Goal: Transaction & Acquisition: Purchase product/service

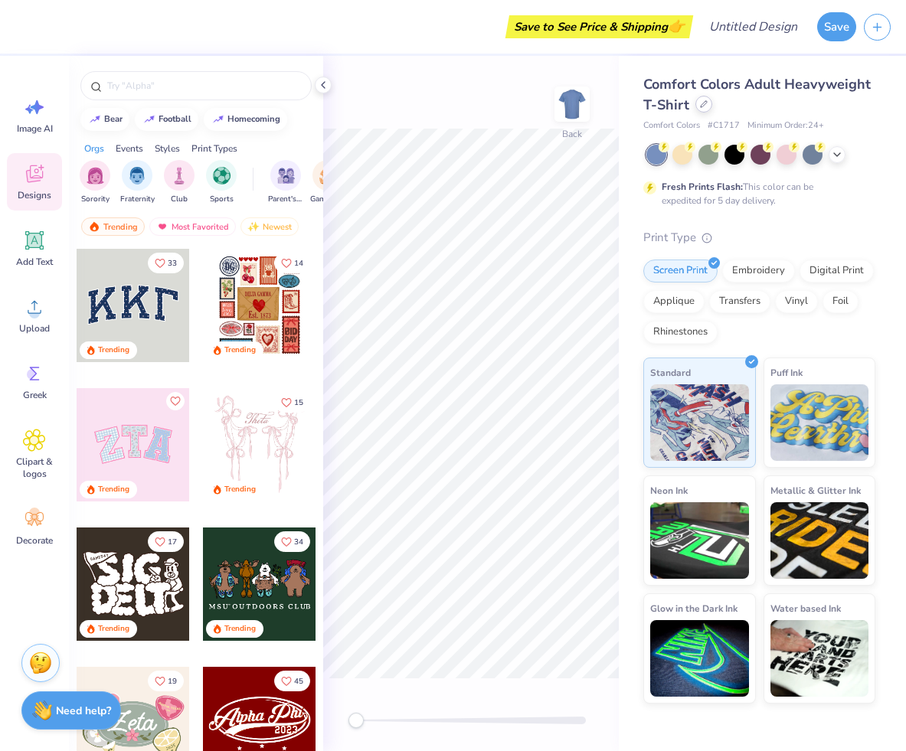
click at [700, 110] on div at bounding box center [703, 104] width 17 height 17
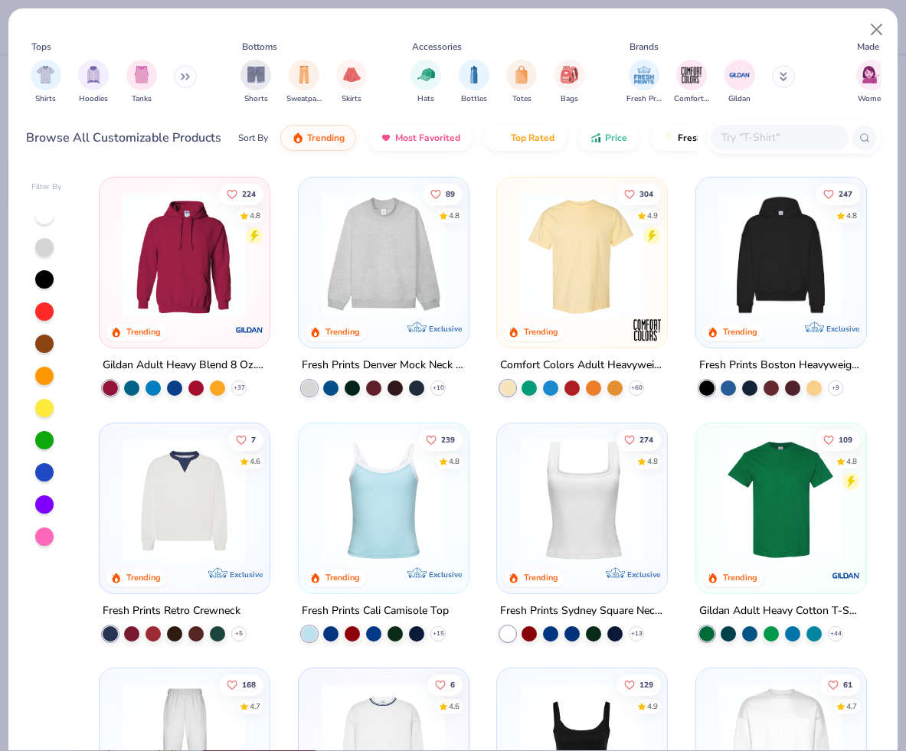
click at [194, 74] on button at bounding box center [185, 76] width 23 height 23
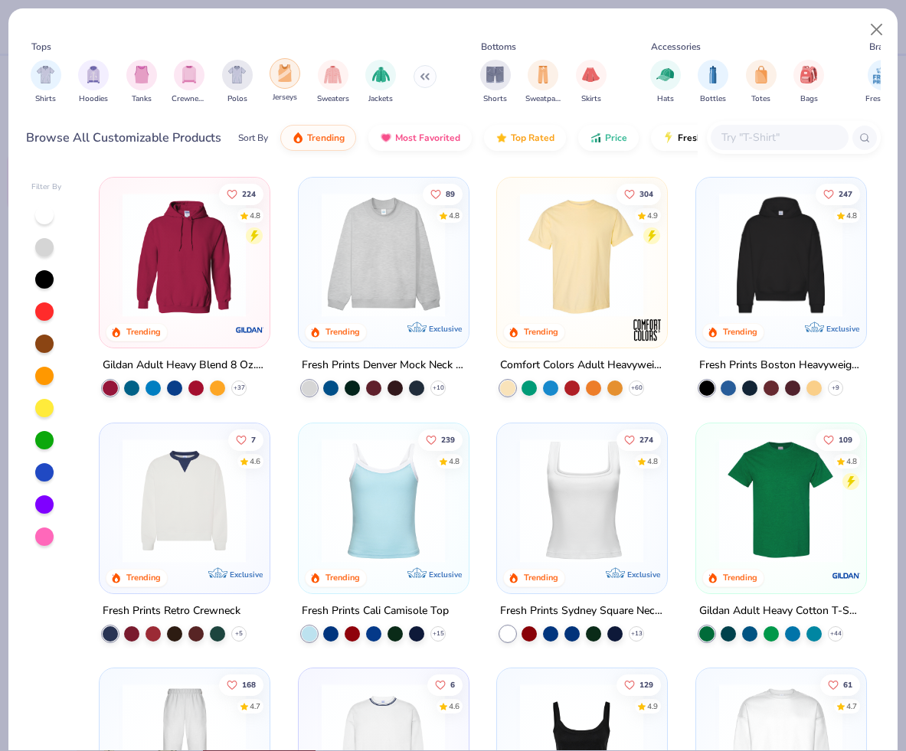
click at [273, 83] on div "Jerseys" at bounding box center [285, 80] width 31 height 45
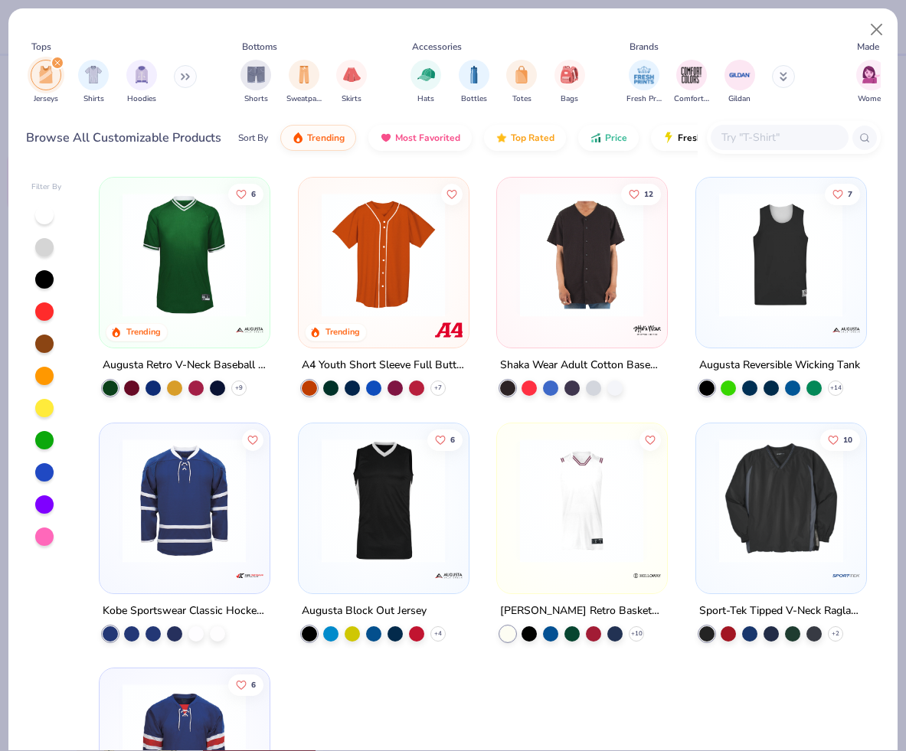
click at [44, 476] on div at bounding box center [44, 472] width 18 height 18
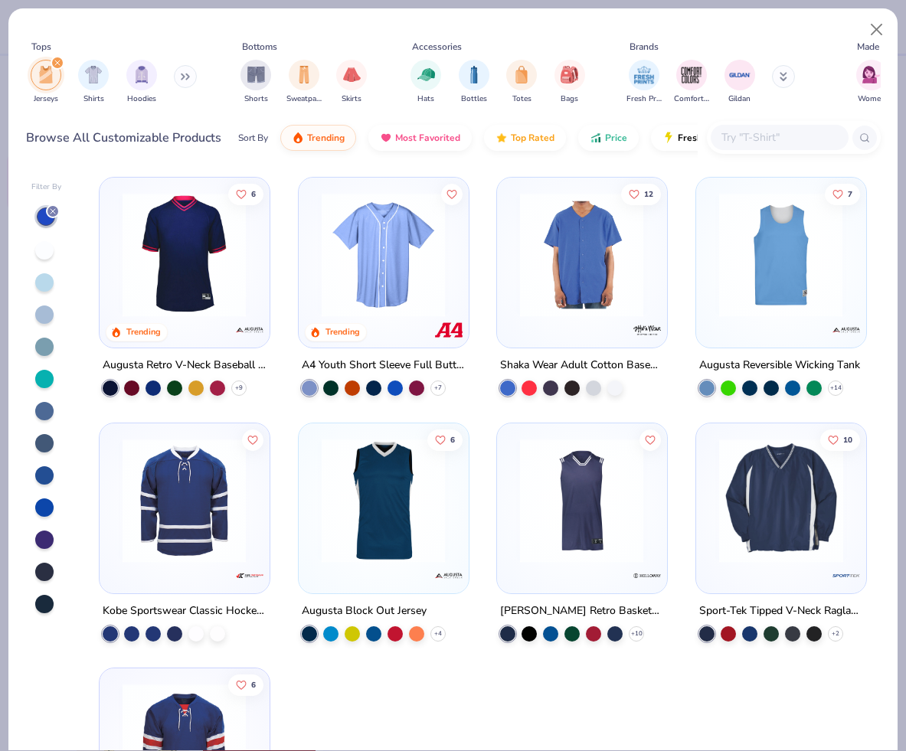
click at [765, 492] on img at bounding box center [780, 500] width 139 height 124
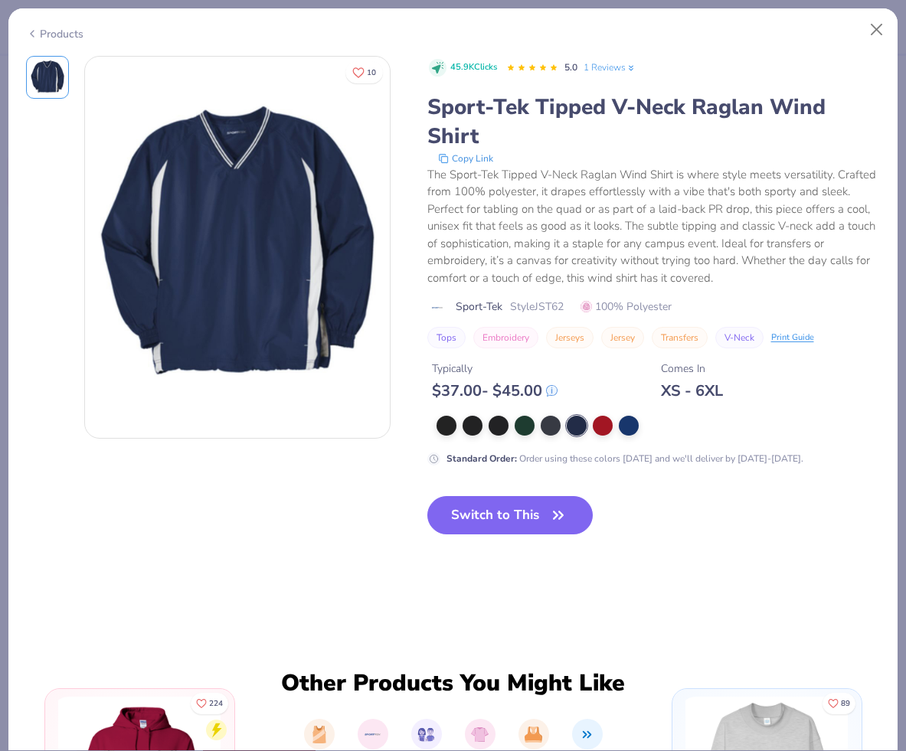
click at [302, 318] on img at bounding box center [237, 247] width 305 height 305
